Goal: Information Seeking & Learning: Learn about a topic

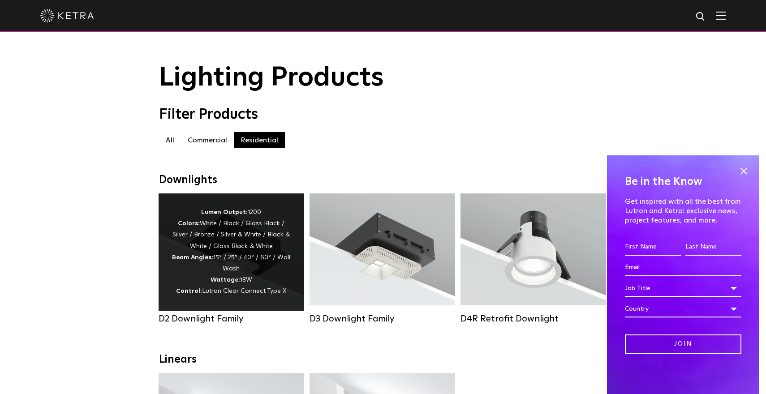
scroll to position [46, 0]
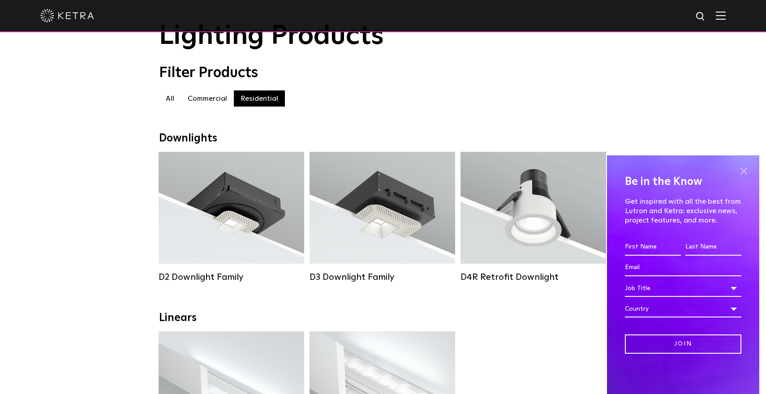
click at [745, 172] on span at bounding box center [743, 170] width 13 height 13
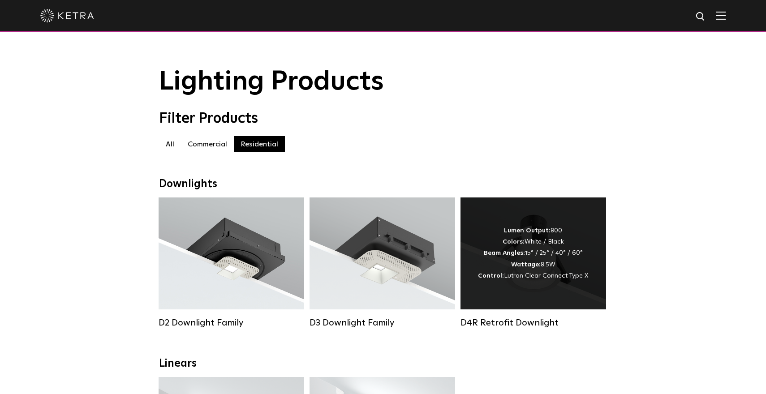
scroll to position [0, 0]
click at [547, 273] on span "Lutron Clear Connect Type X" at bounding box center [546, 276] width 84 height 6
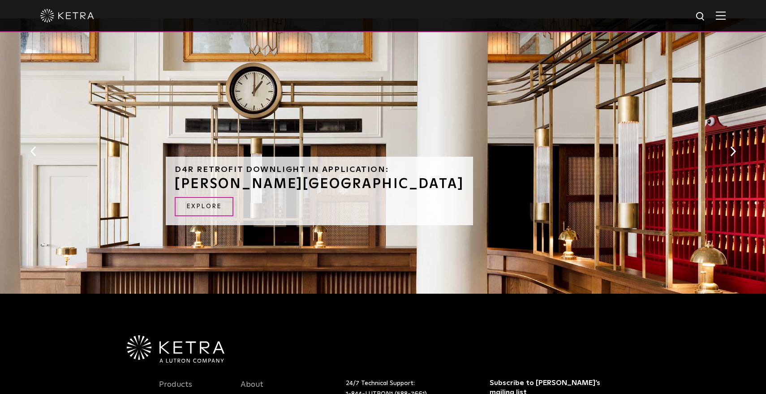
scroll to position [531, 0]
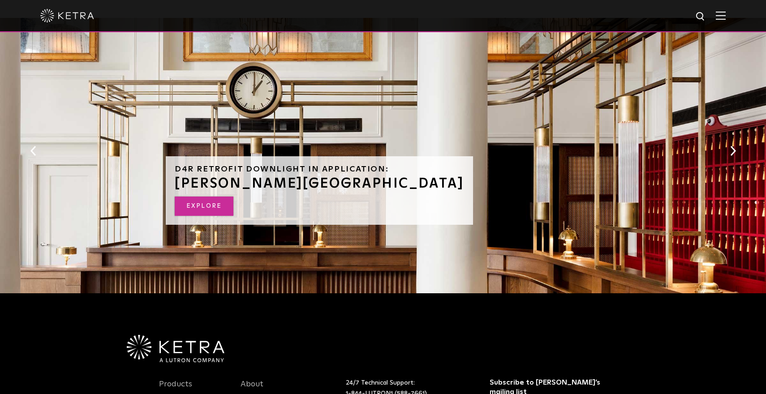
click at [194, 197] on link "EXPLORE" at bounding box center [204, 206] width 59 height 19
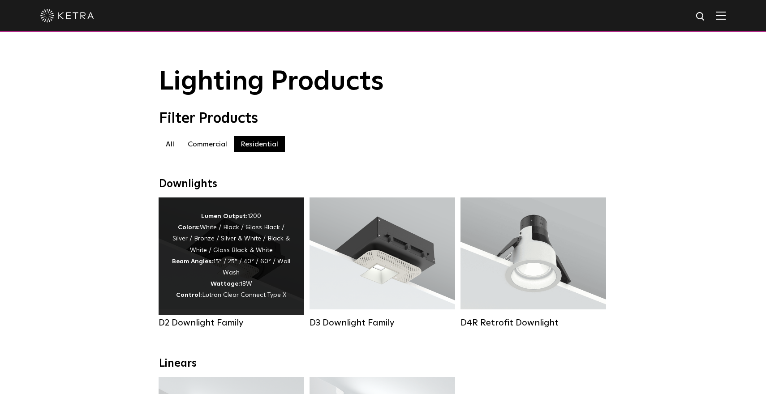
click at [250, 287] on div "Lumen Output: 1200 Colors: White / Black / Gloss Black / Silver / Bronze / Silv…" at bounding box center [231, 256] width 119 height 90
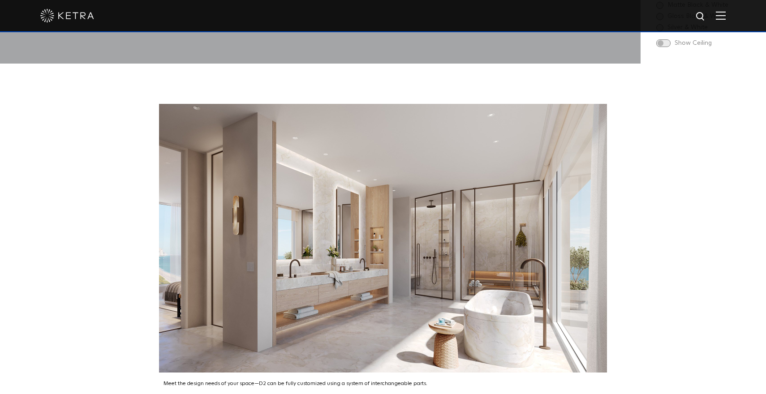
scroll to position [1212, 0]
